Goal: Transaction & Acquisition: Purchase product/service

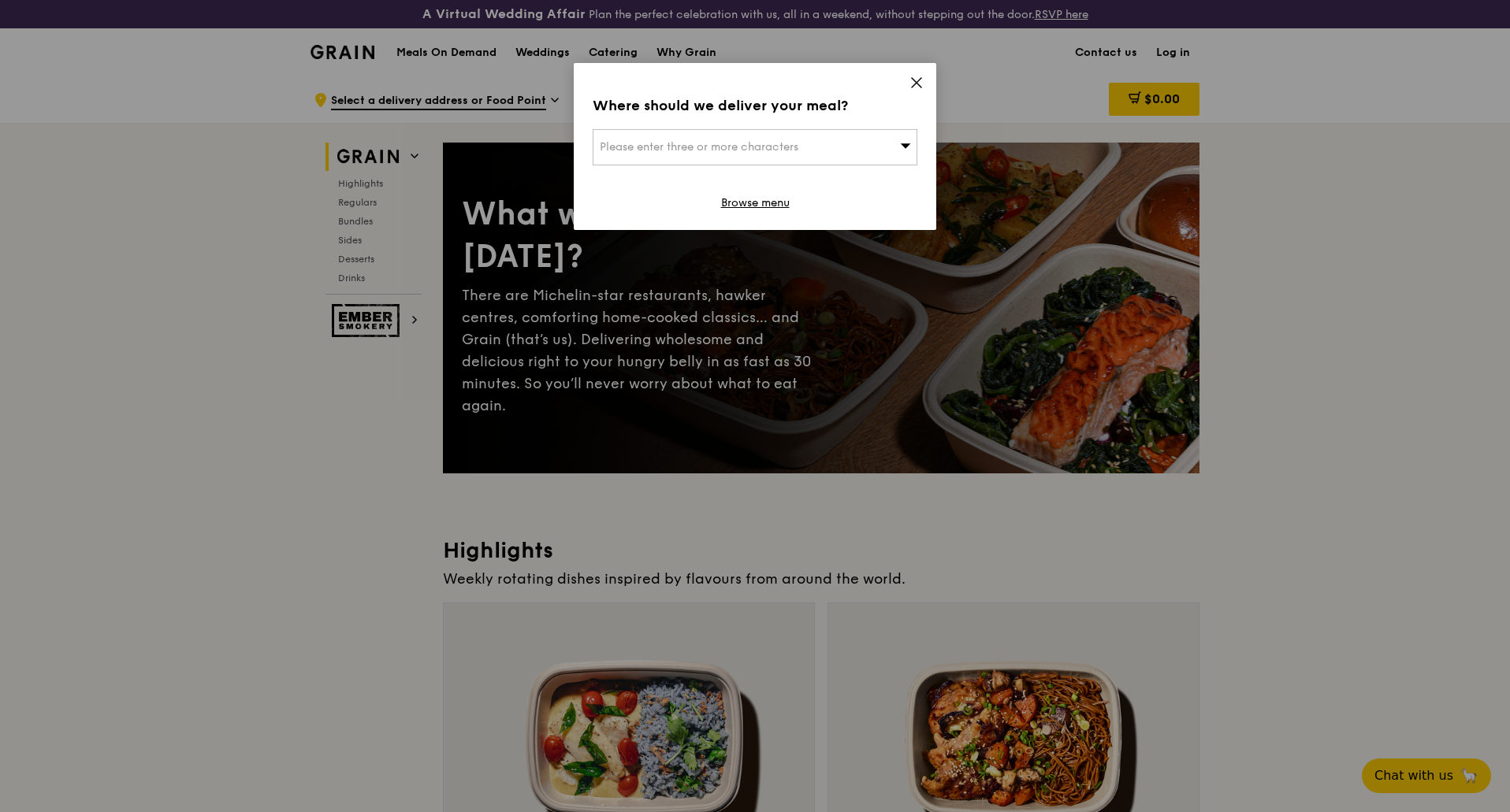
click at [908, 143] on icon at bounding box center [906, 145] width 11 height 12
click at [838, 154] on input "search" at bounding box center [755, 147] width 323 height 35
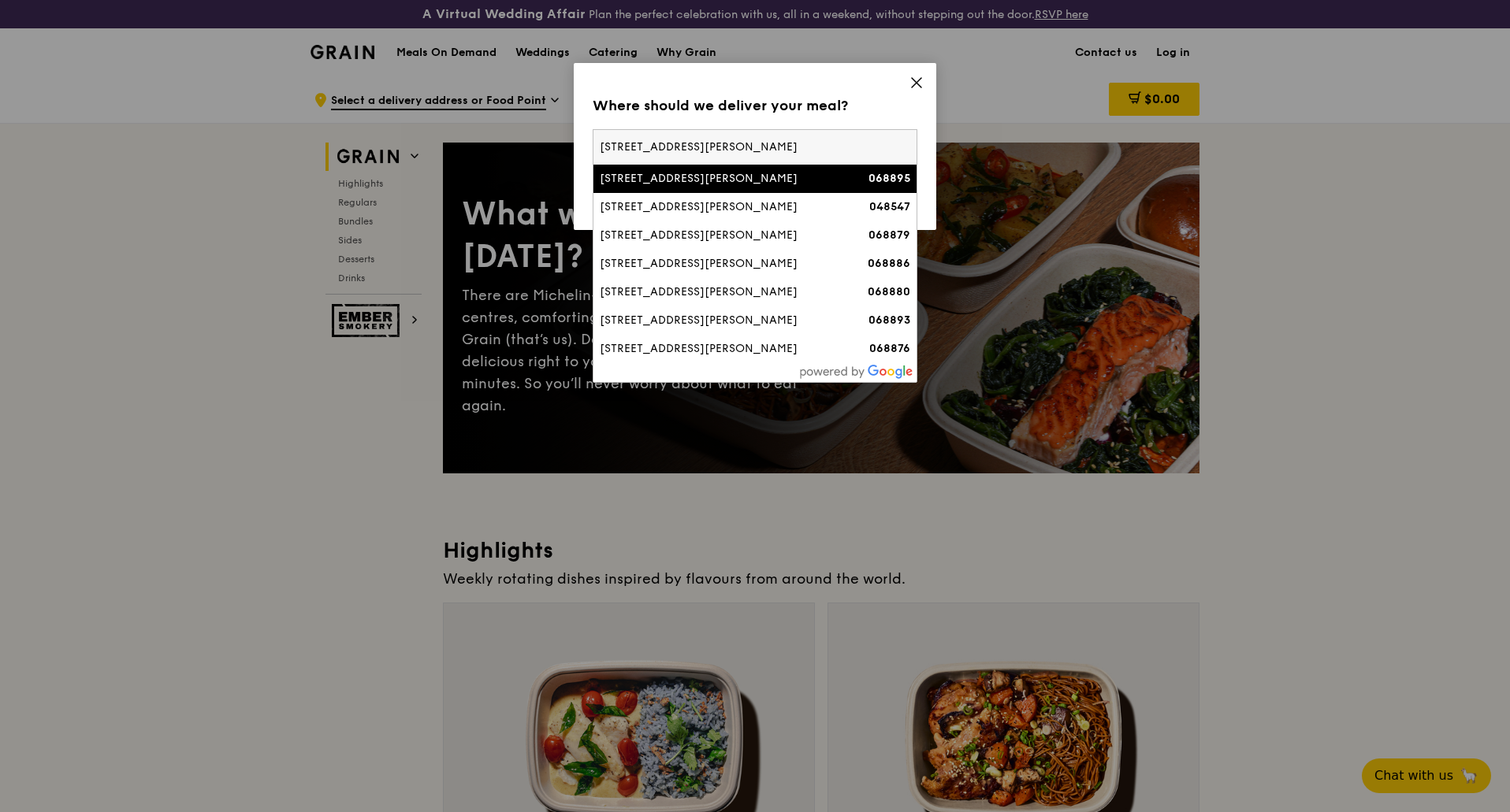
type input "[STREET_ADDRESS][PERSON_NAME]"
click at [764, 188] on li "[STREET_ADDRESS][PERSON_NAME] 068895" at bounding box center [755, 179] width 323 height 29
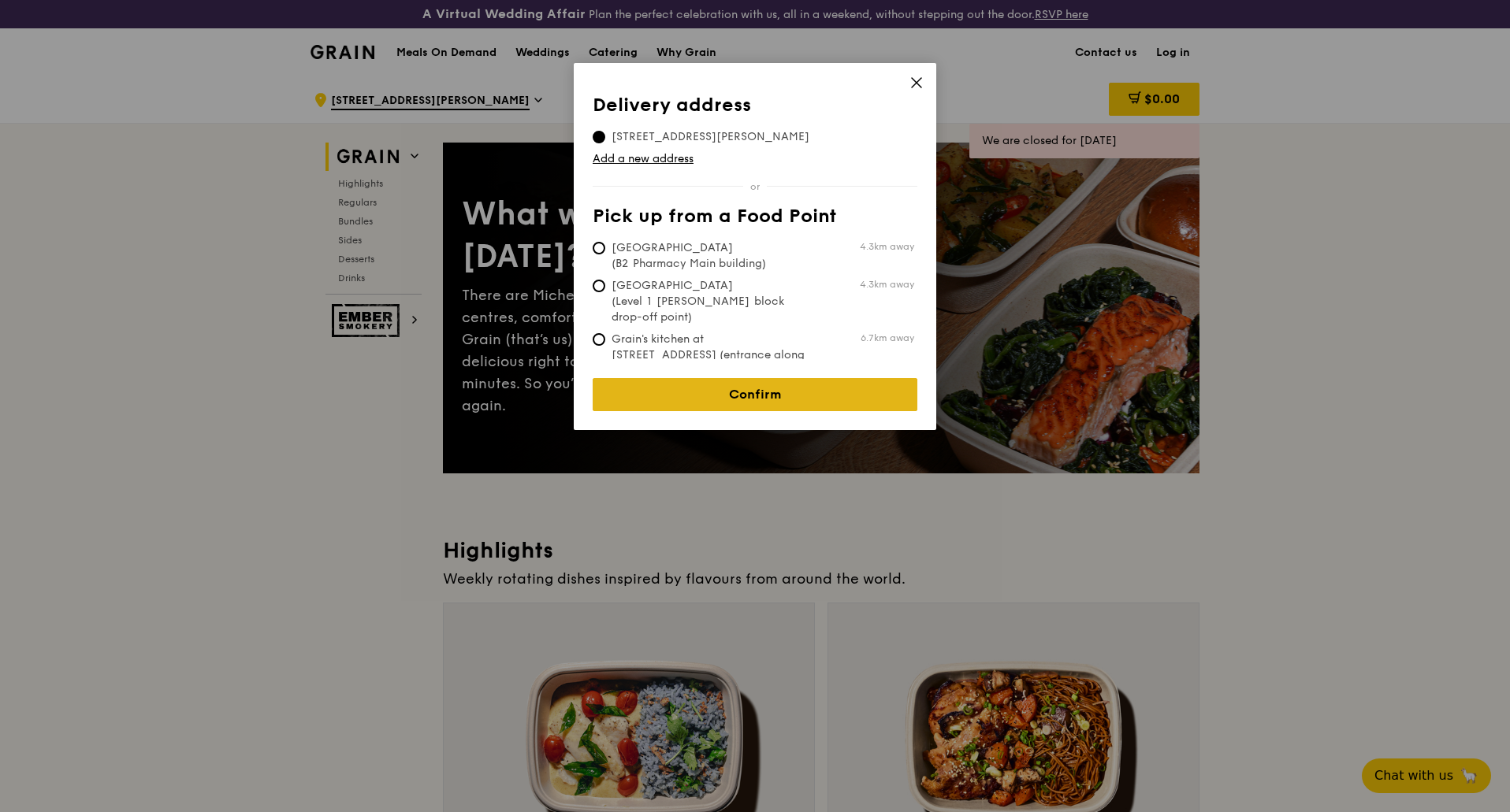
click at [706, 379] on link "Confirm" at bounding box center [755, 395] width 325 height 33
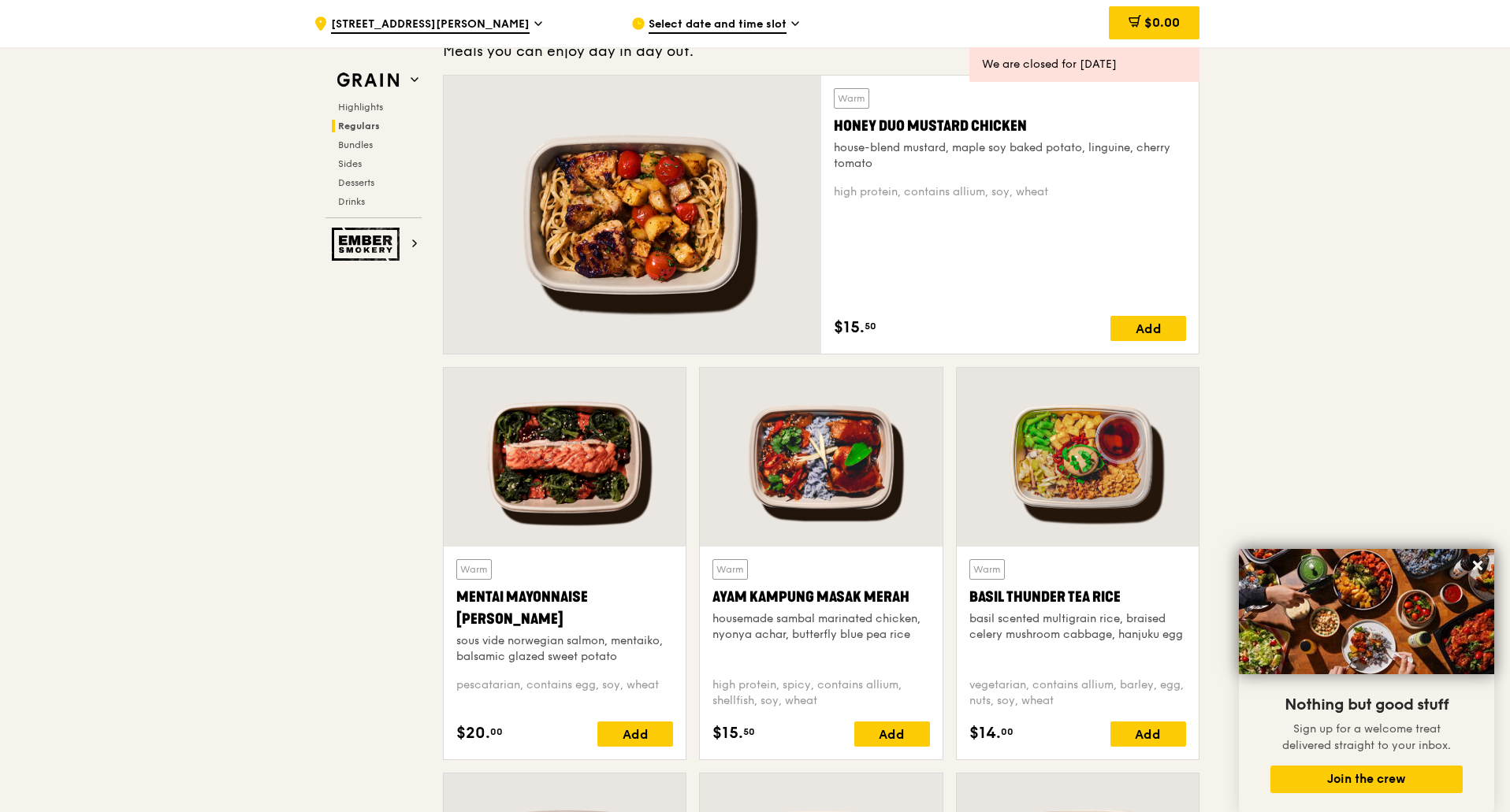
scroll to position [1496, 0]
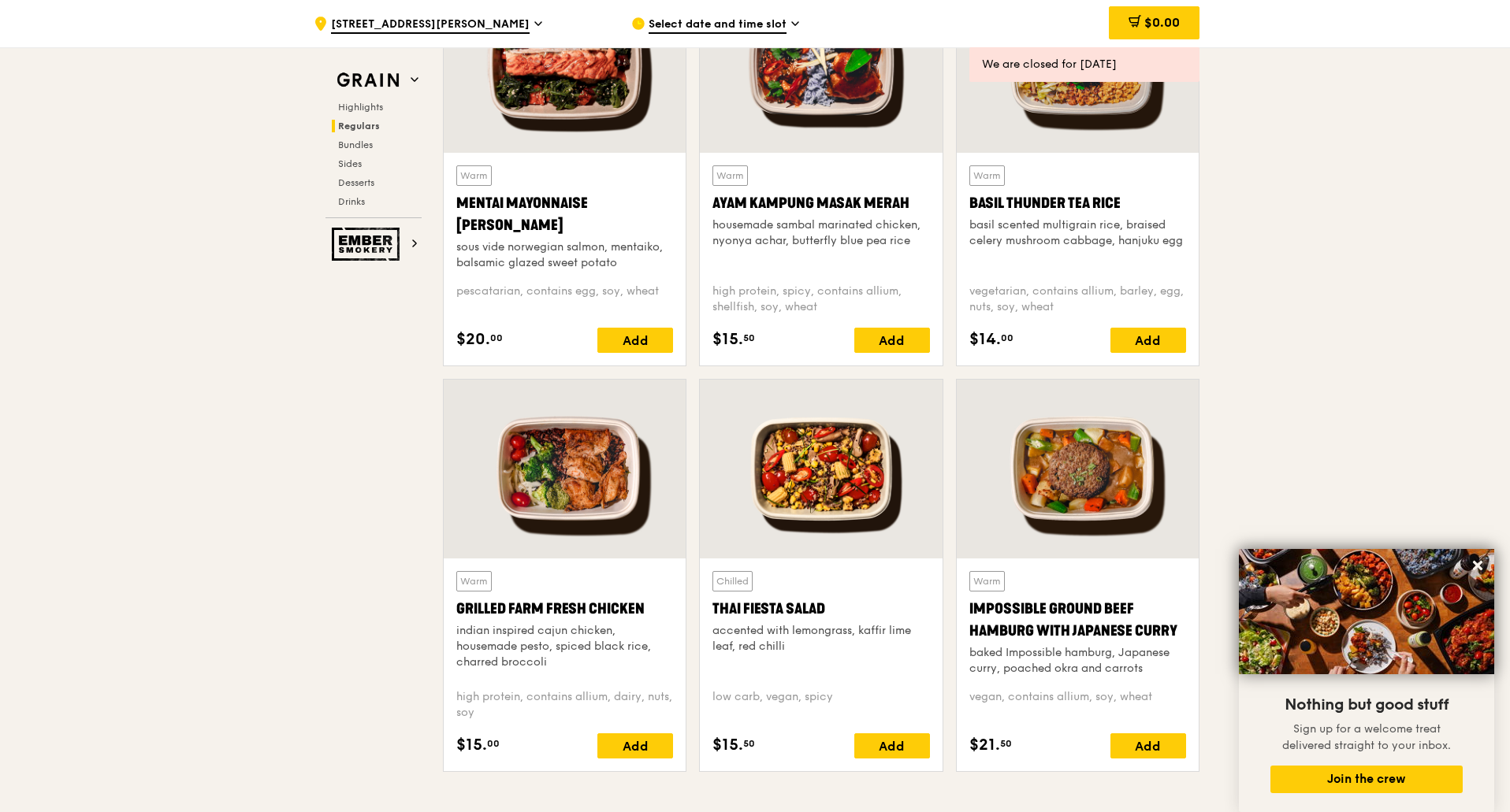
click at [1204, 353] on div "Warm Basil Thunder Tea [PERSON_NAME] scented multigrain rice, braised celery mu…" at bounding box center [1077, 176] width 256 height 406
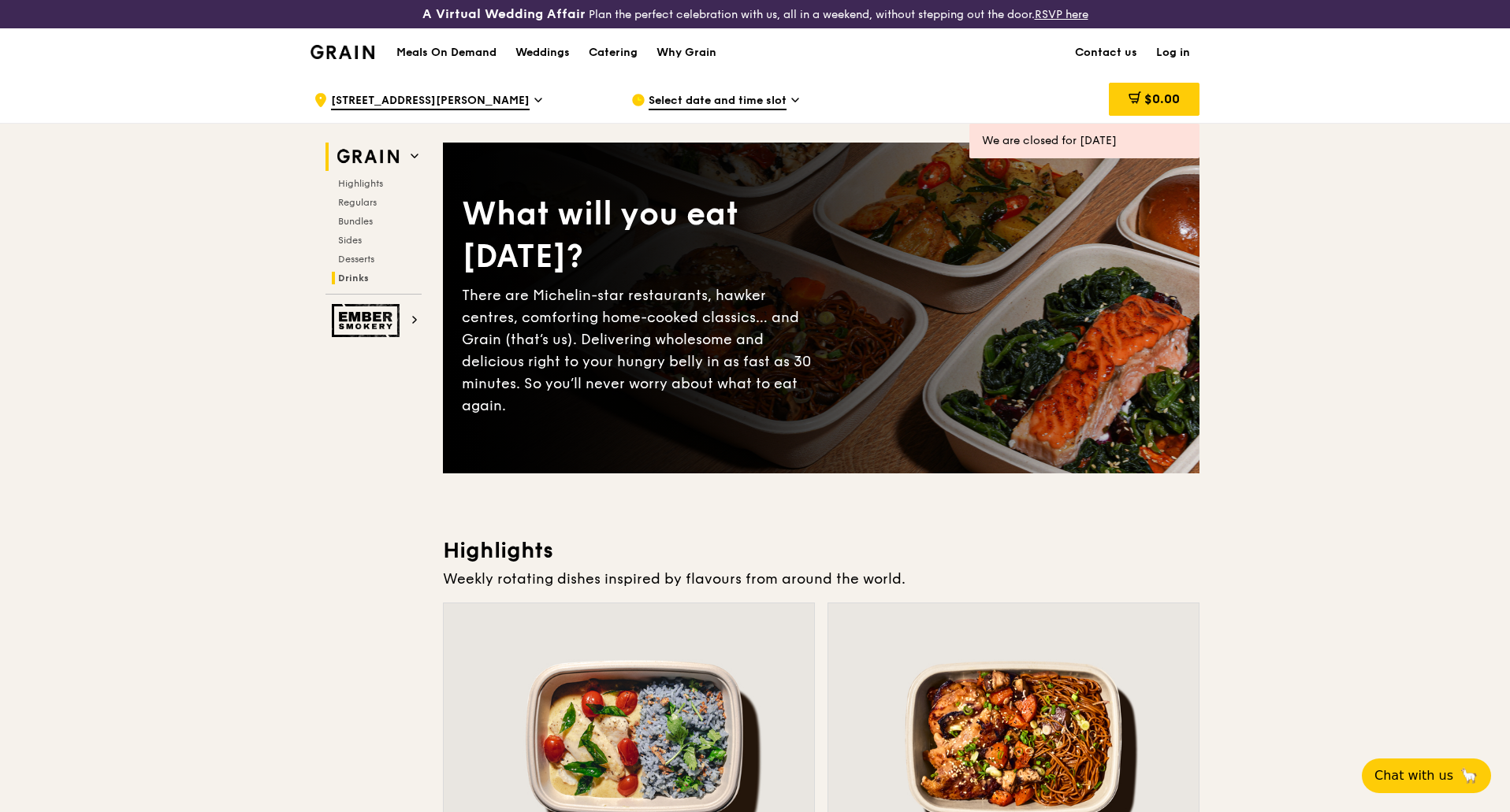
click at [350, 275] on span "Drinks" at bounding box center [354, 278] width 31 height 11
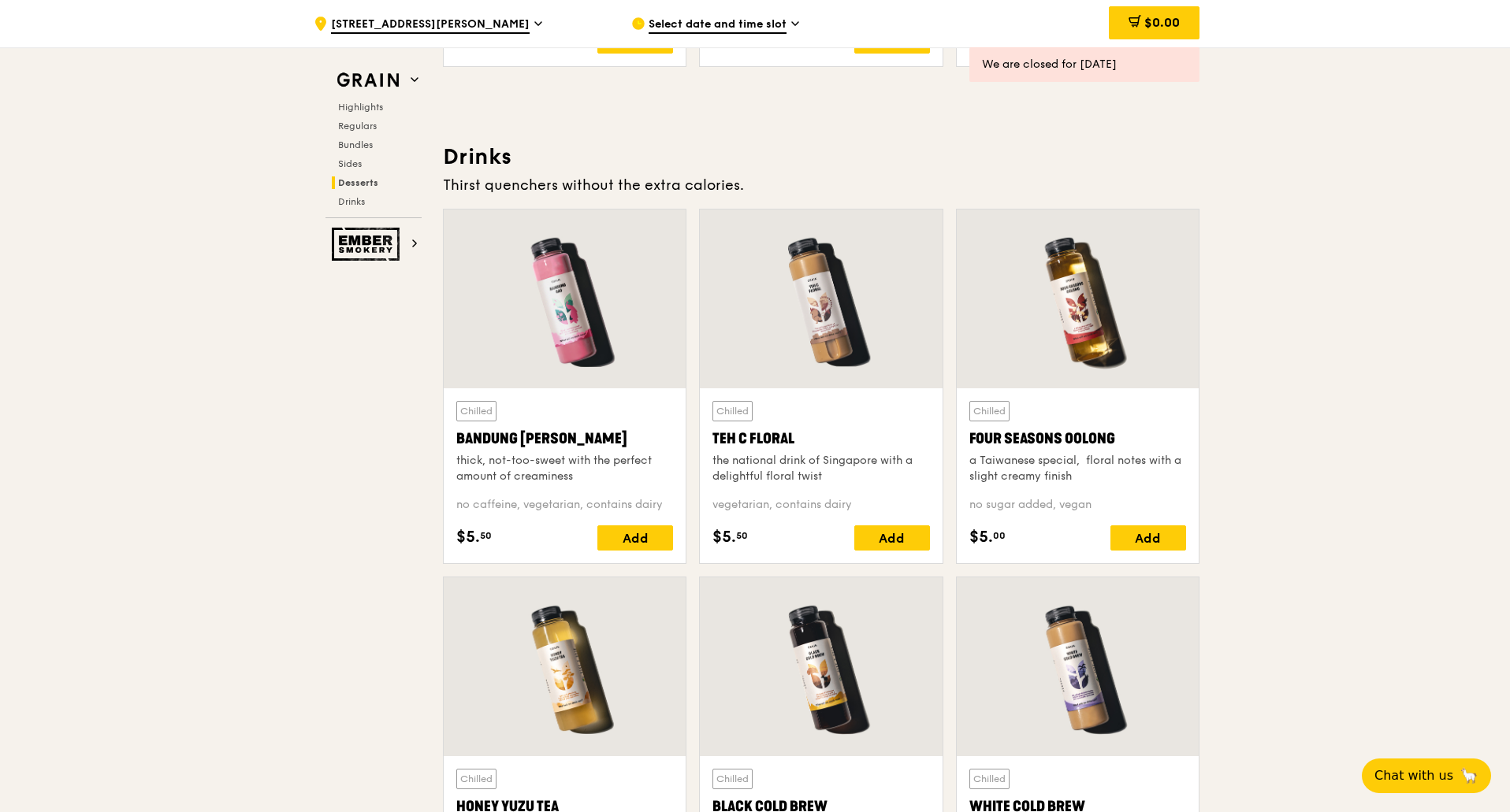
scroll to position [5541, 0]
